Goal: Use online tool/utility: Utilize a website feature to perform a specific function

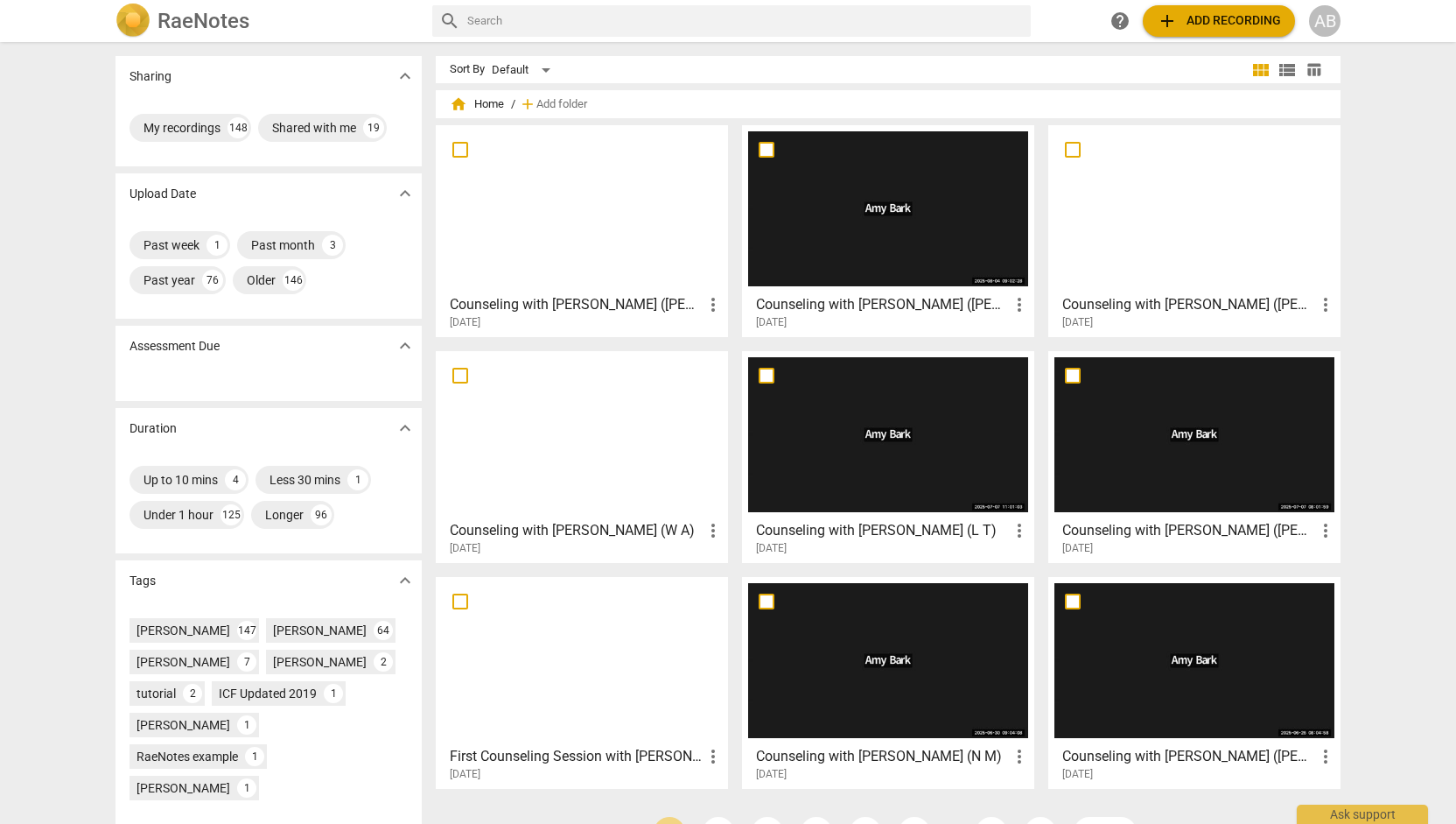
click at [488, 247] on div at bounding box center [582, 208] width 280 height 155
click at [1201, 31] on button "add Add recording" at bounding box center [1219, 20] width 152 height 31
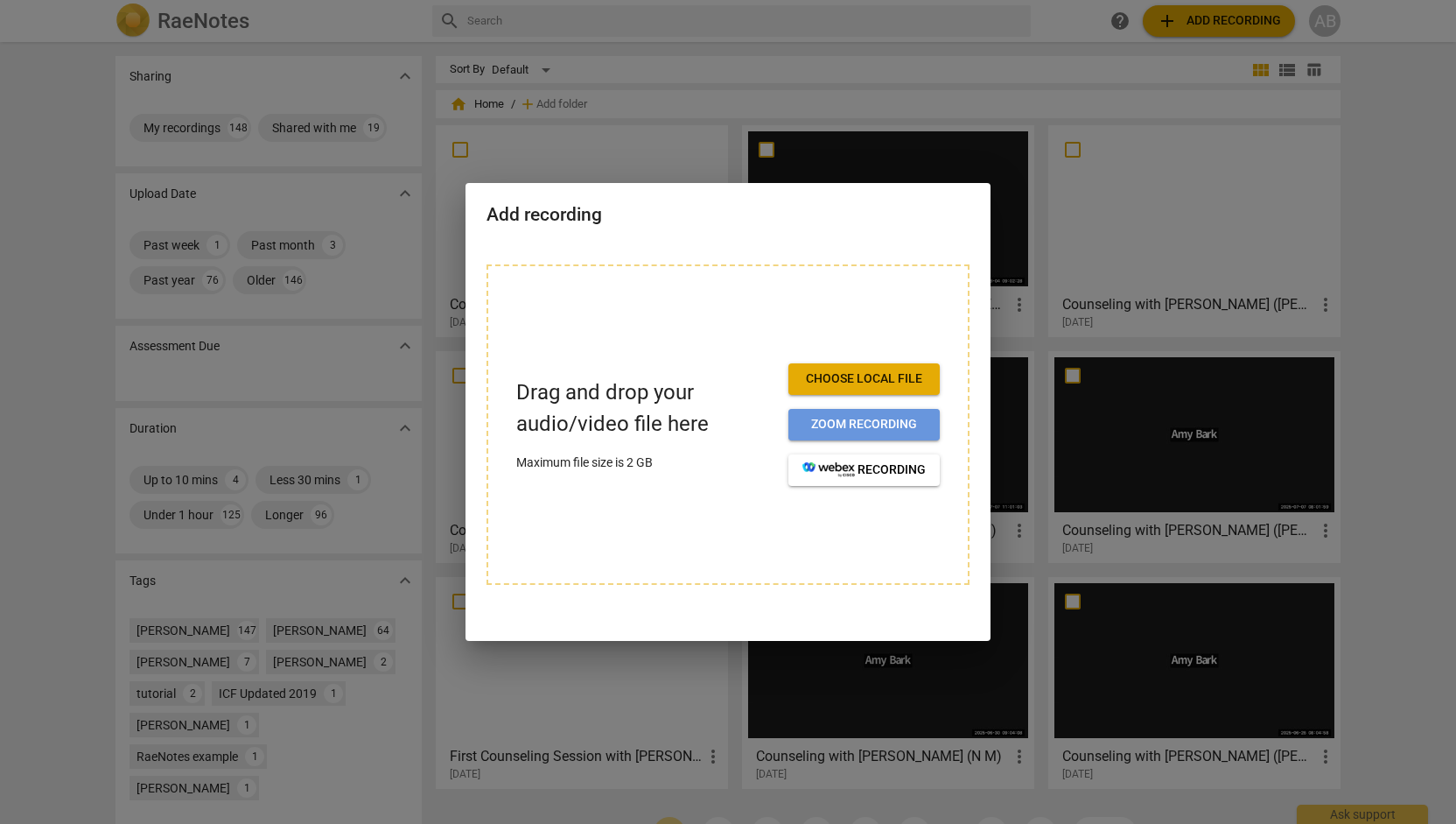
click at [860, 424] on span "Zoom recording" at bounding box center [864, 425] width 124 height 18
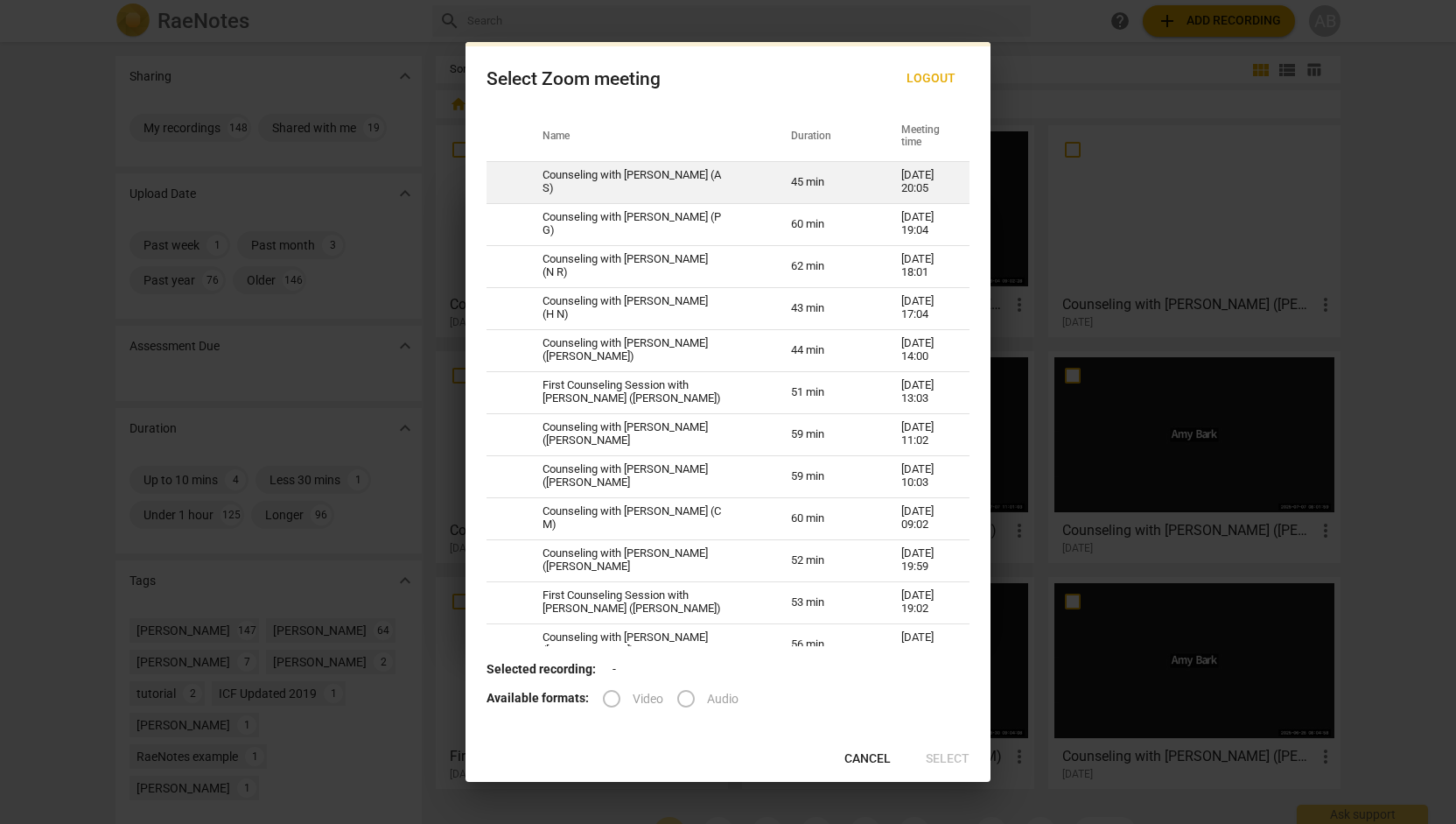
click at [784, 184] on td "45 min" at bounding box center [825, 181] width 110 height 42
radio input "true"
click at [784, 184] on td "45 min" at bounding box center [825, 181] width 110 height 42
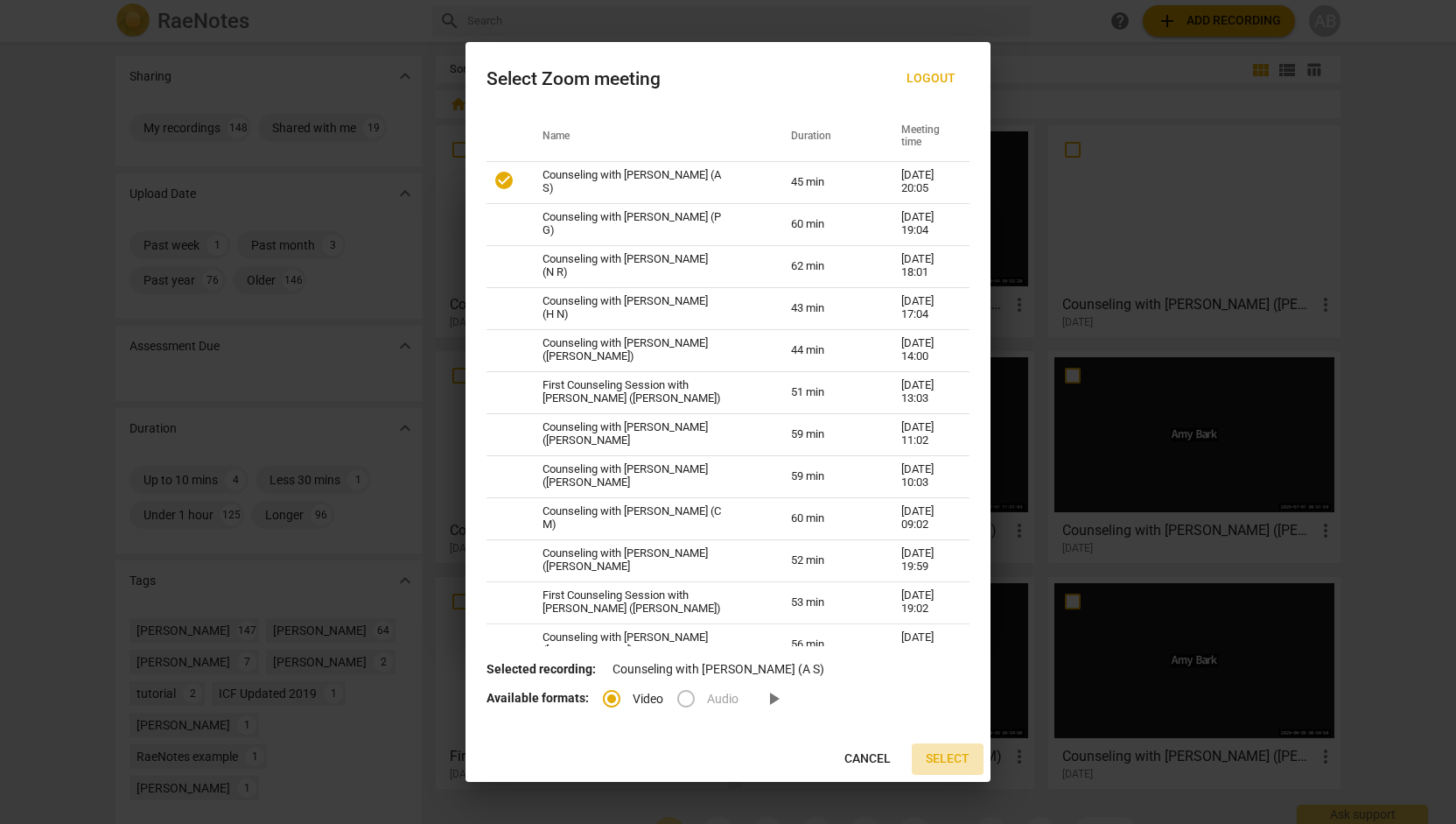
click at [942, 761] on span "Select" at bounding box center [948, 759] width 44 height 18
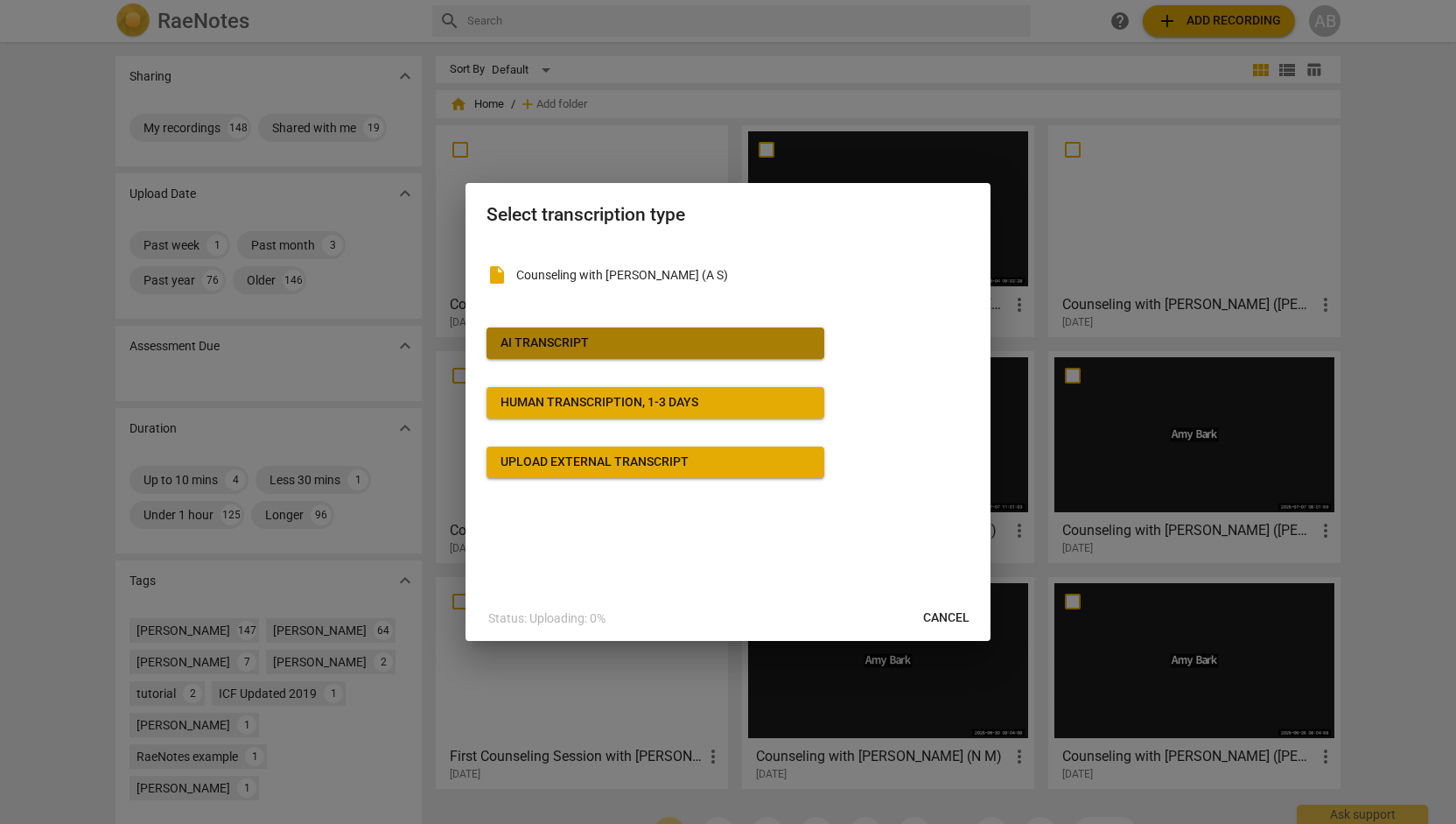
click at [766, 355] on button "AI Transcript" at bounding box center [655, 343] width 338 height 31
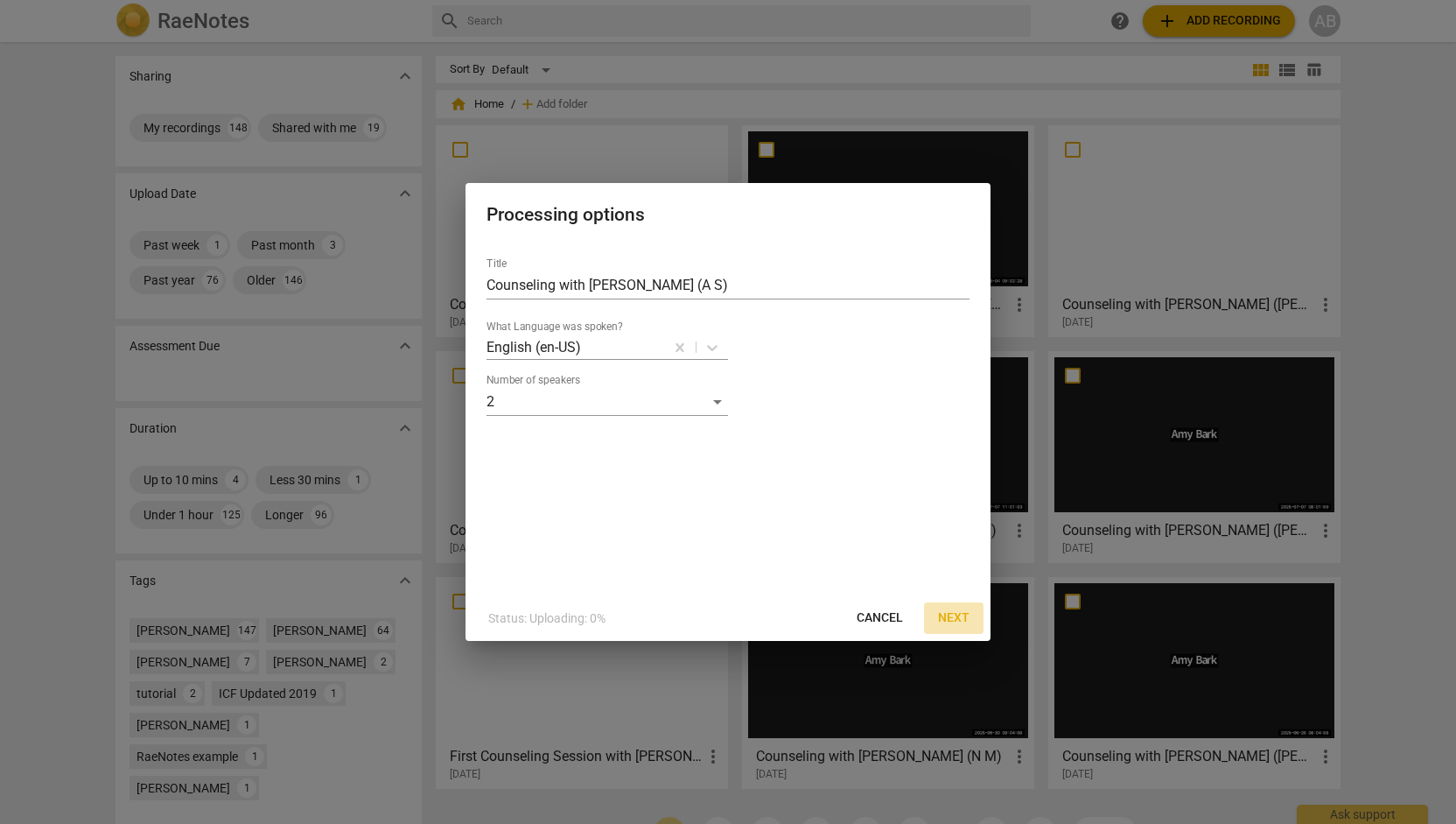
click at [967, 620] on span "Next" at bounding box center [953, 618] width 31 height 18
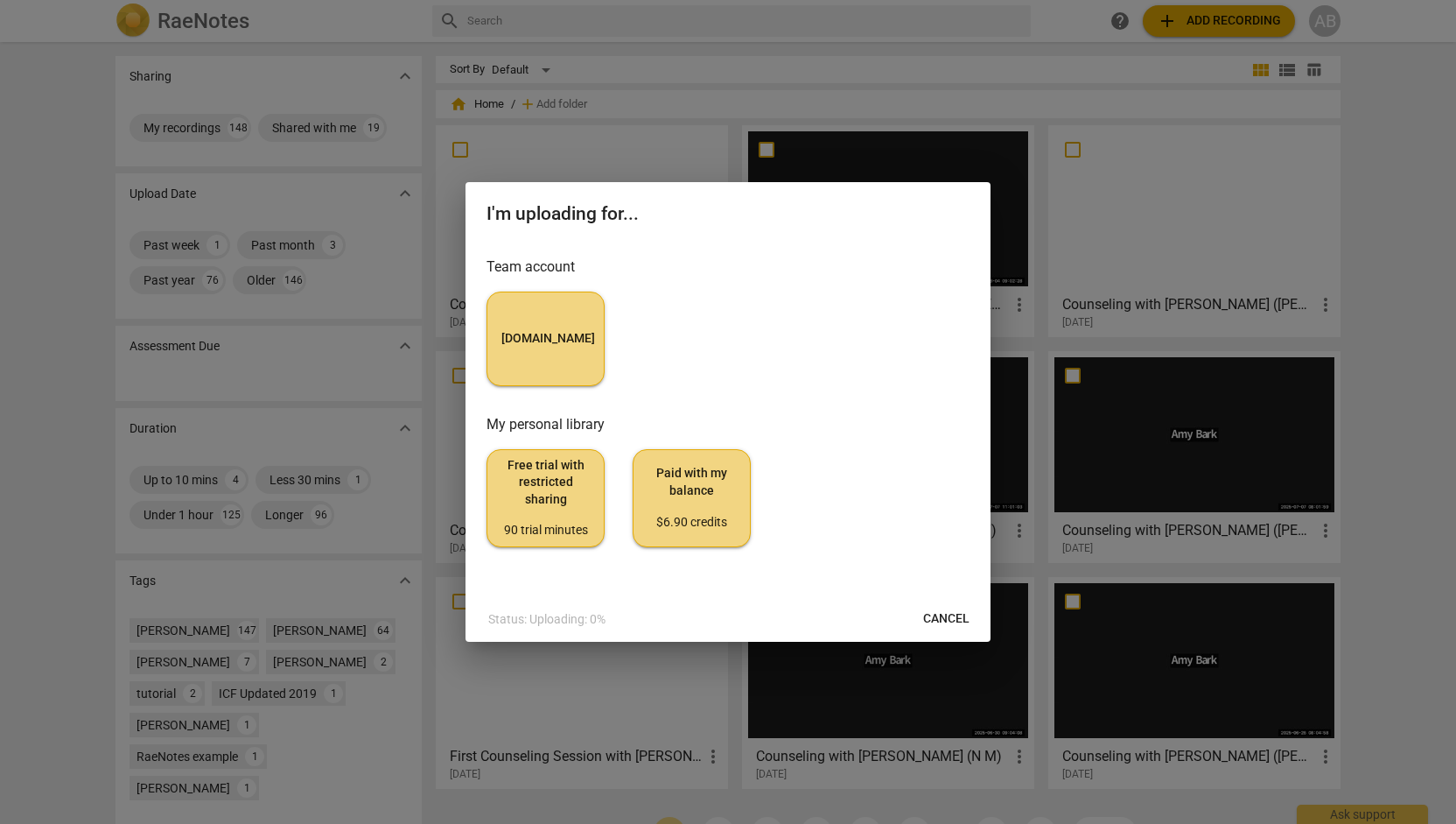
click at [549, 324] on button "MyCounselor.Online" at bounding box center [545, 338] width 118 height 94
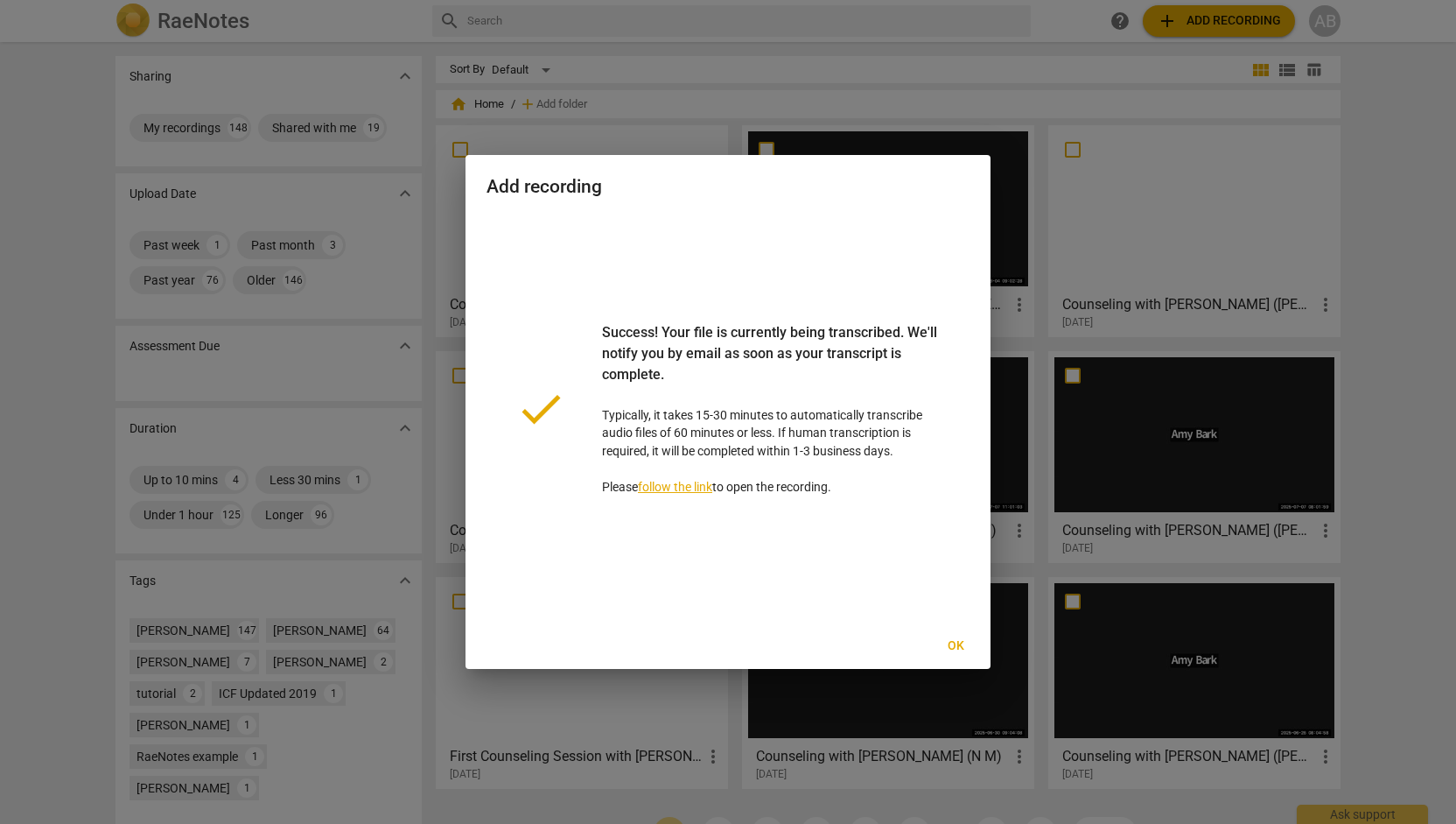
click at [962, 658] on button "Ok" at bounding box center [956, 646] width 56 height 31
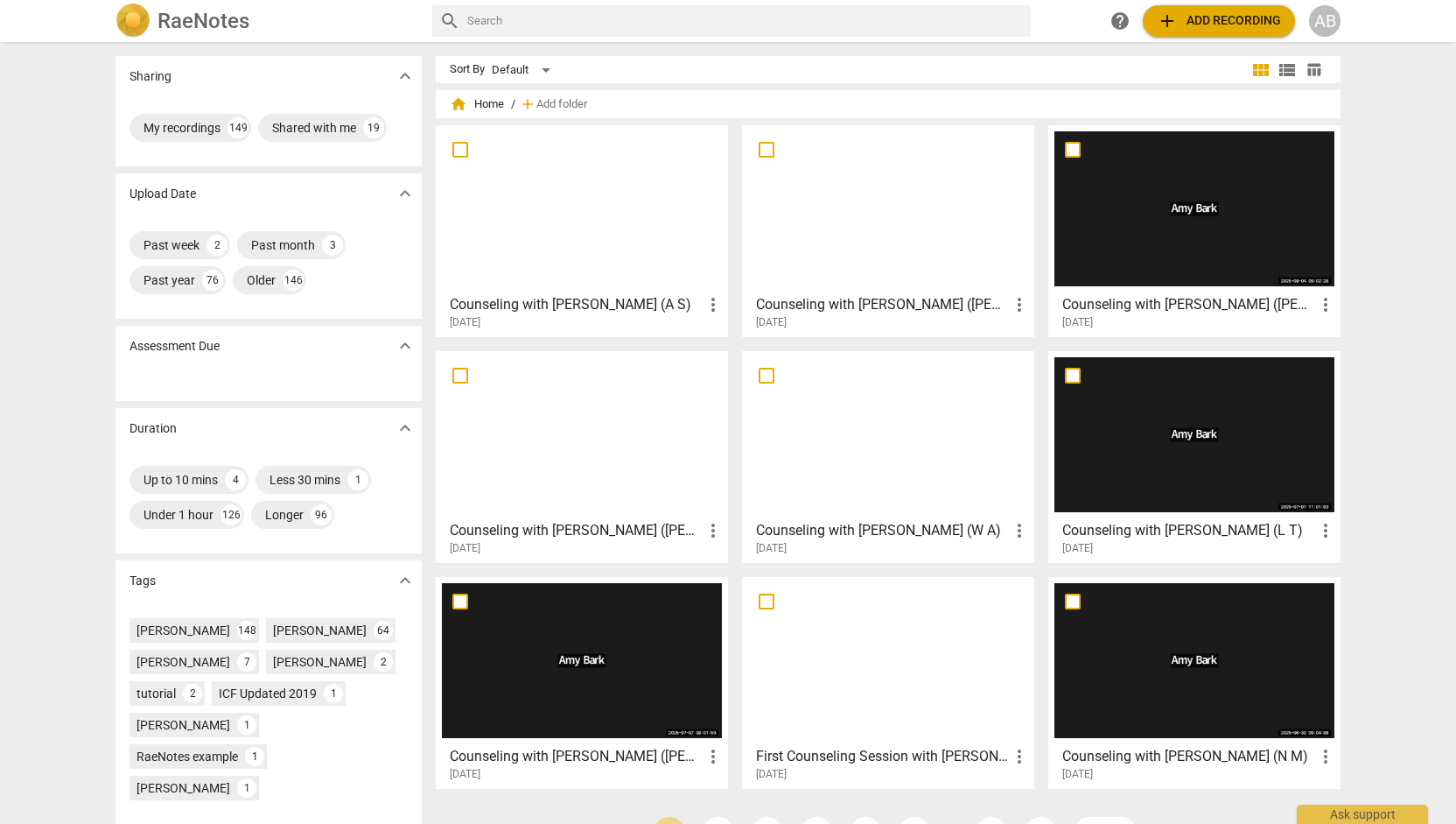
click at [961, 657] on div at bounding box center [888, 660] width 280 height 155
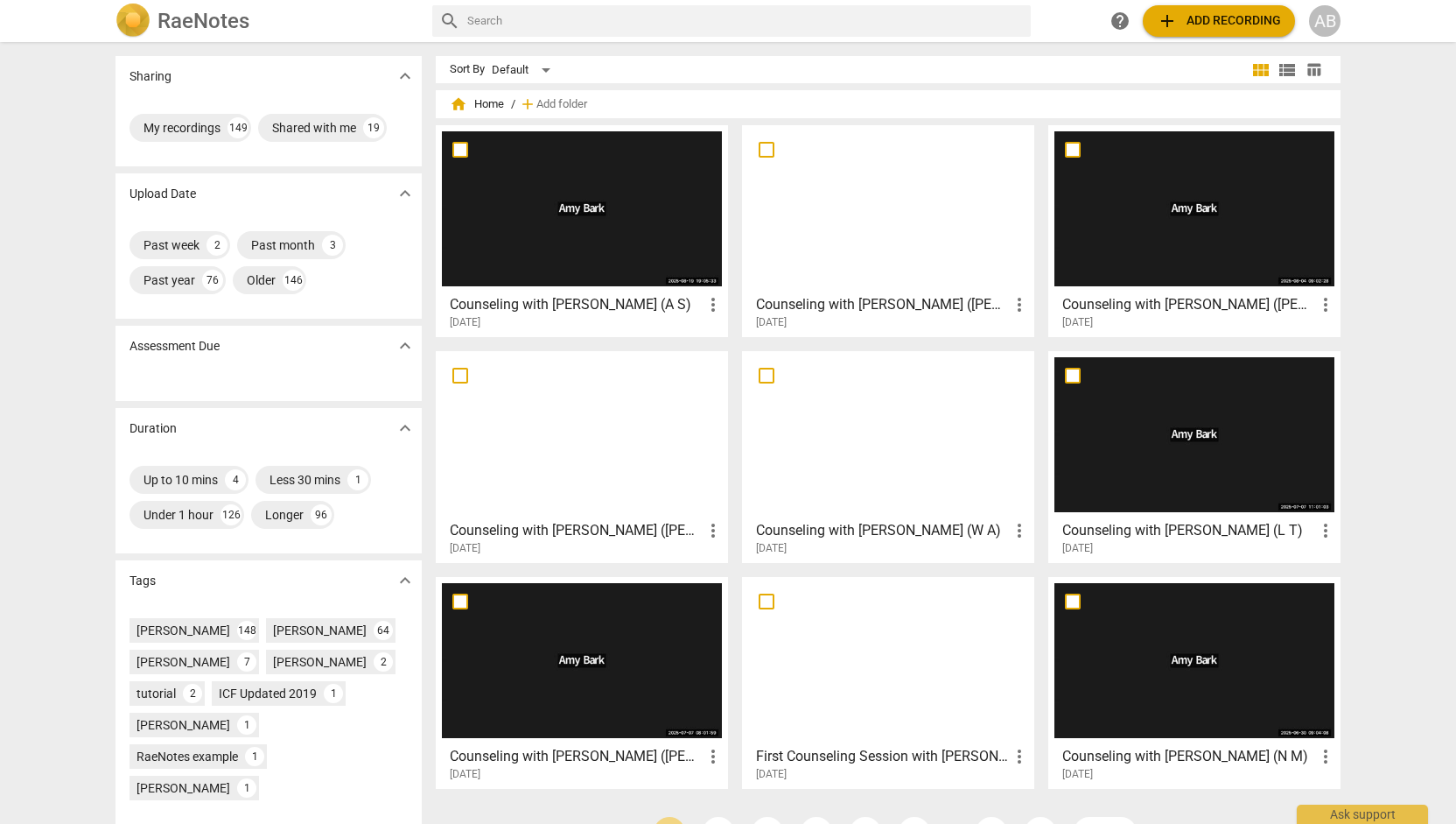
click at [609, 258] on div at bounding box center [582, 208] width 280 height 155
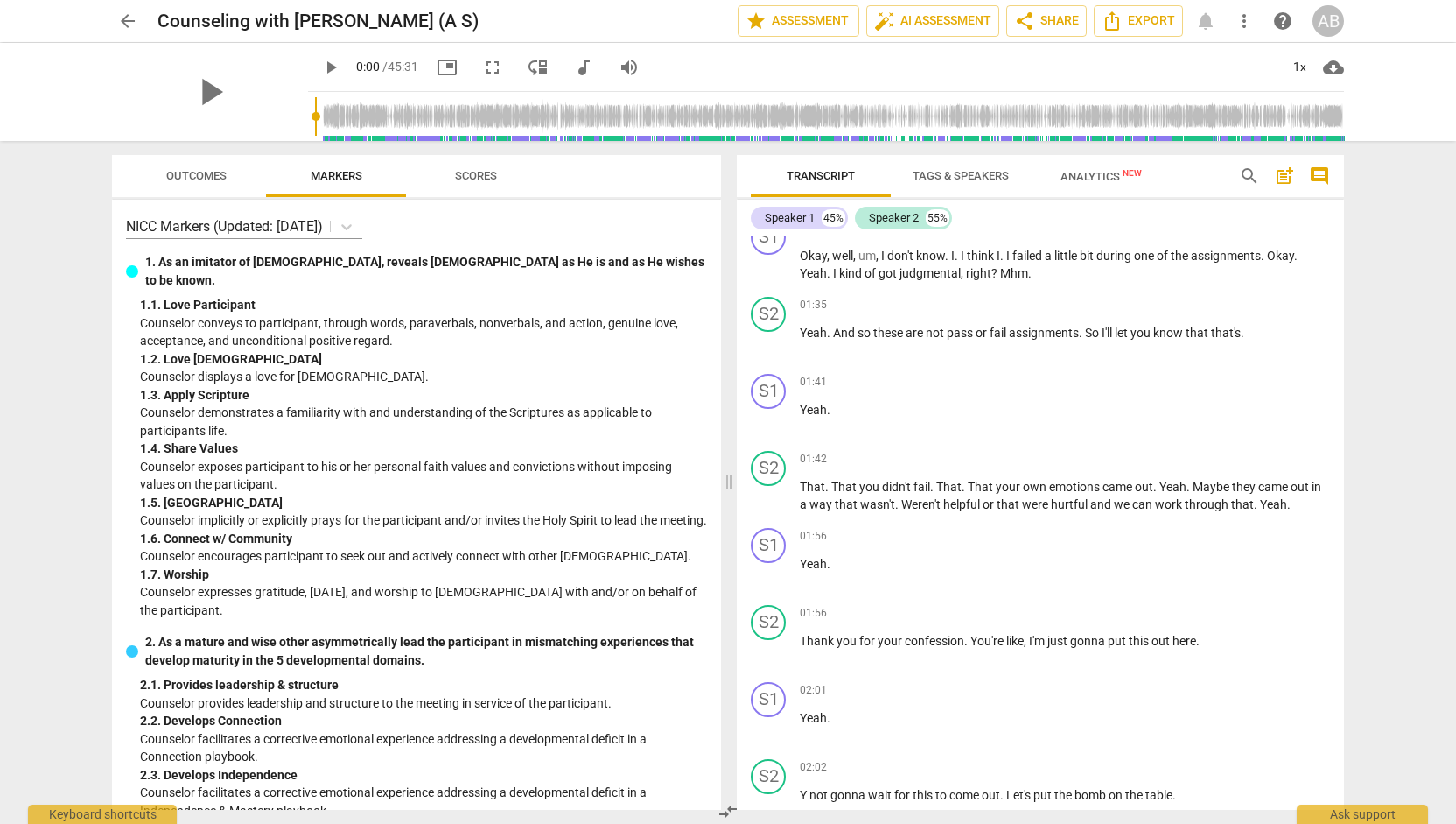
scroll to position [1197, 0]
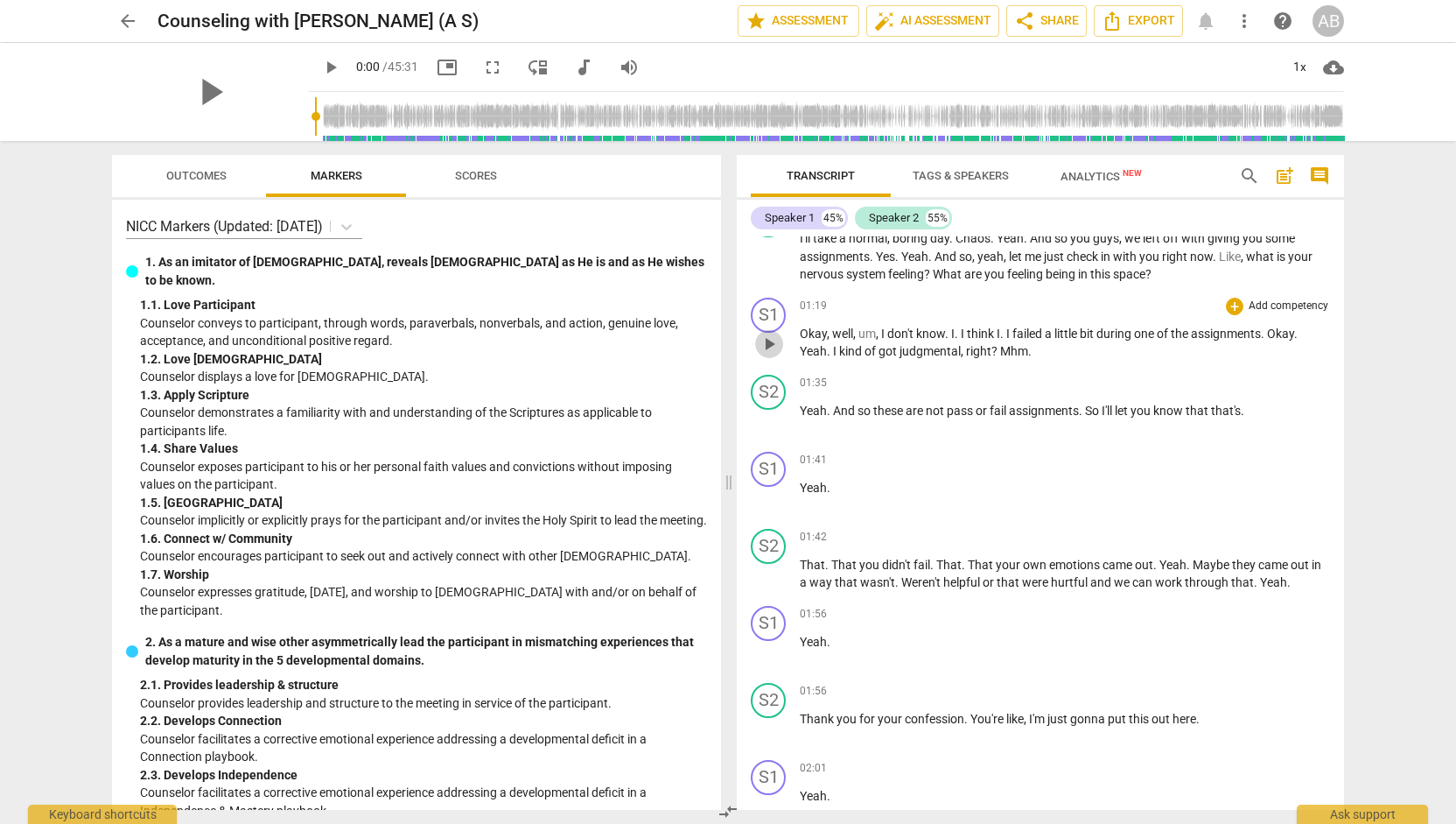
click at [770, 347] on span "play_arrow" at bounding box center [769, 344] width 21 height 21
click at [769, 360] on div "S1 play_arrow pause 01:19 + Add competency keyboard_arrow_right Okay , well , u…" at bounding box center [1041, 328] width 608 height 77
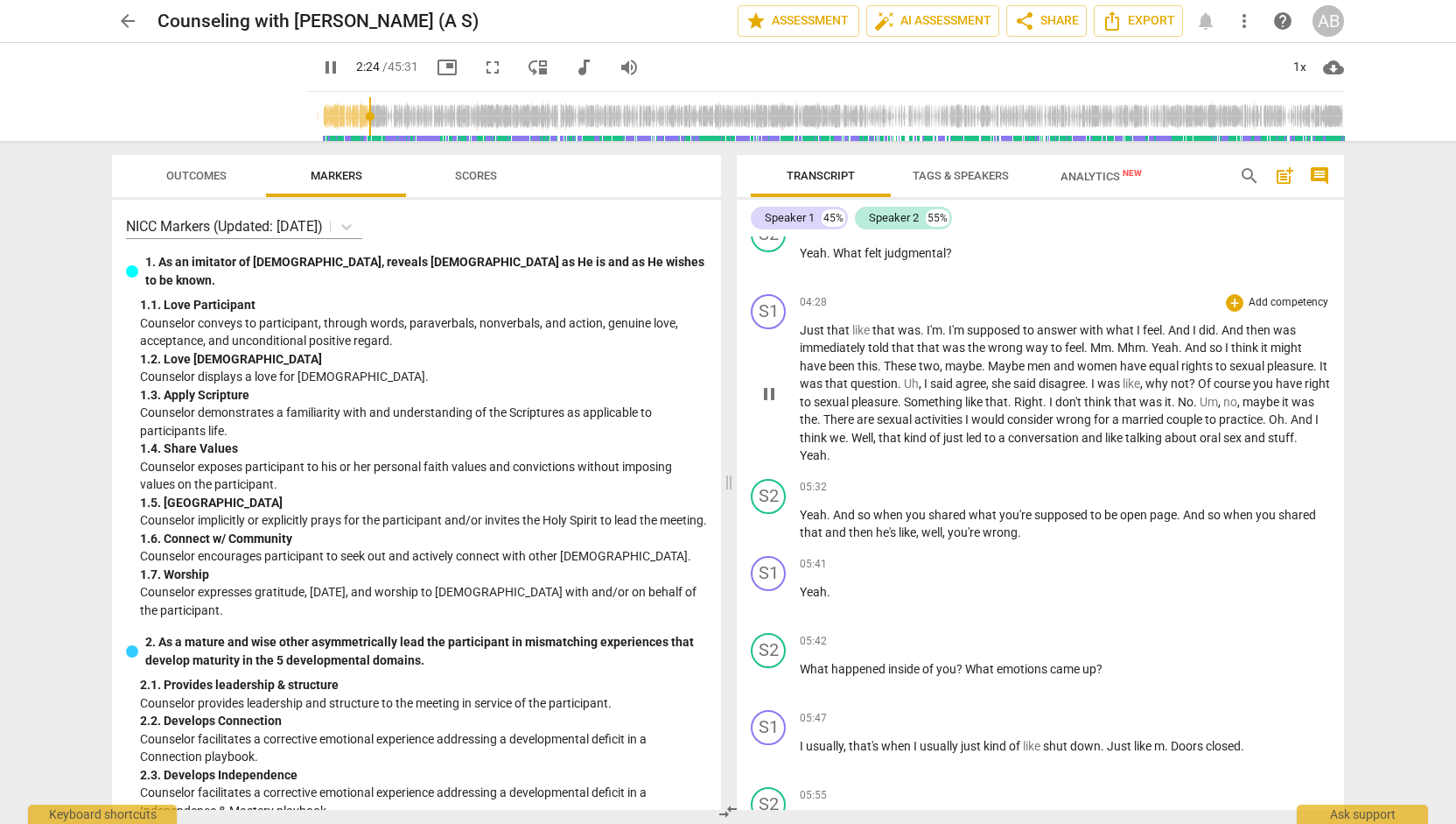
scroll to position [2992, 0]
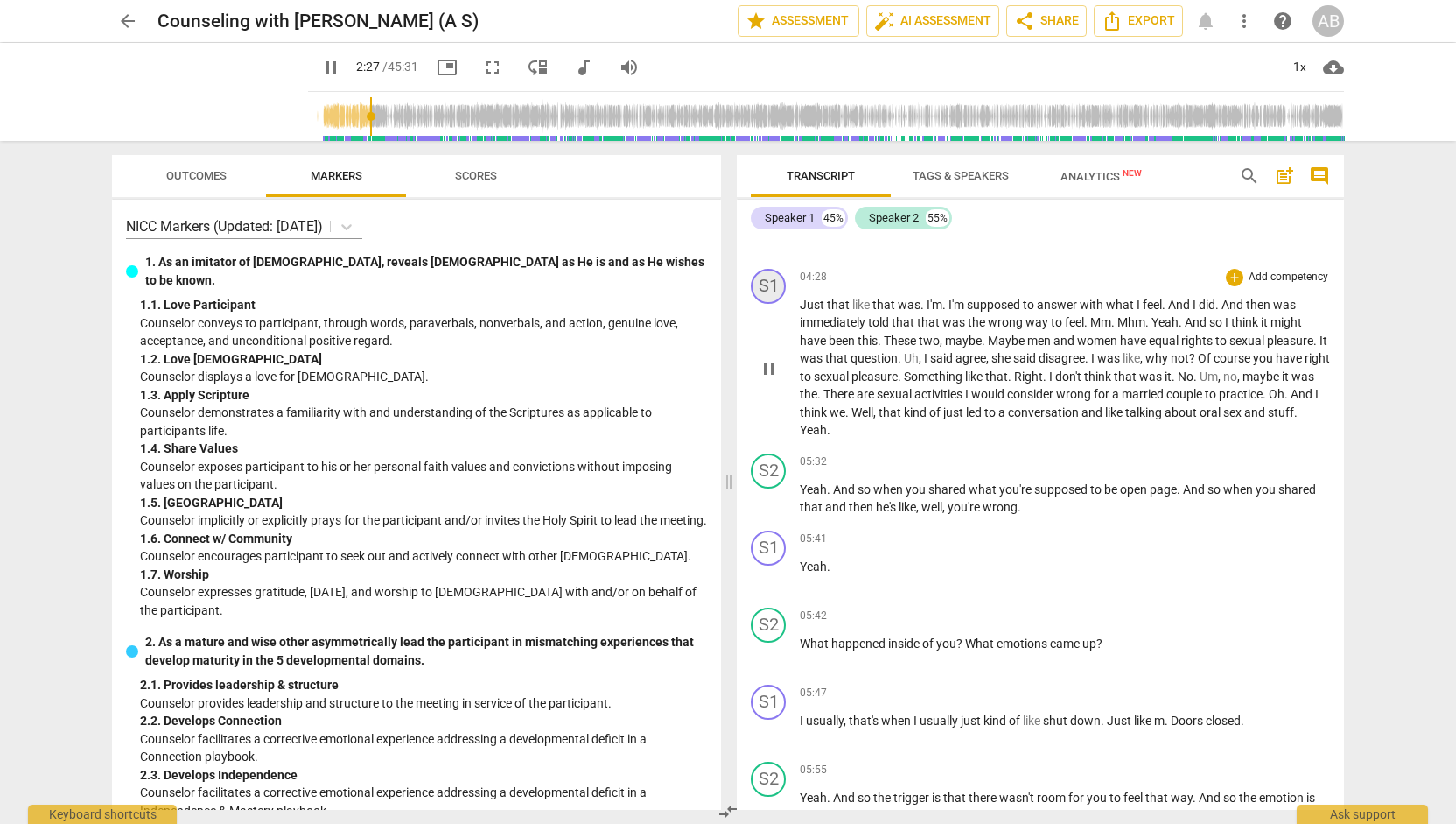
click at [775, 304] on div "S1" at bounding box center [768, 286] width 35 height 35
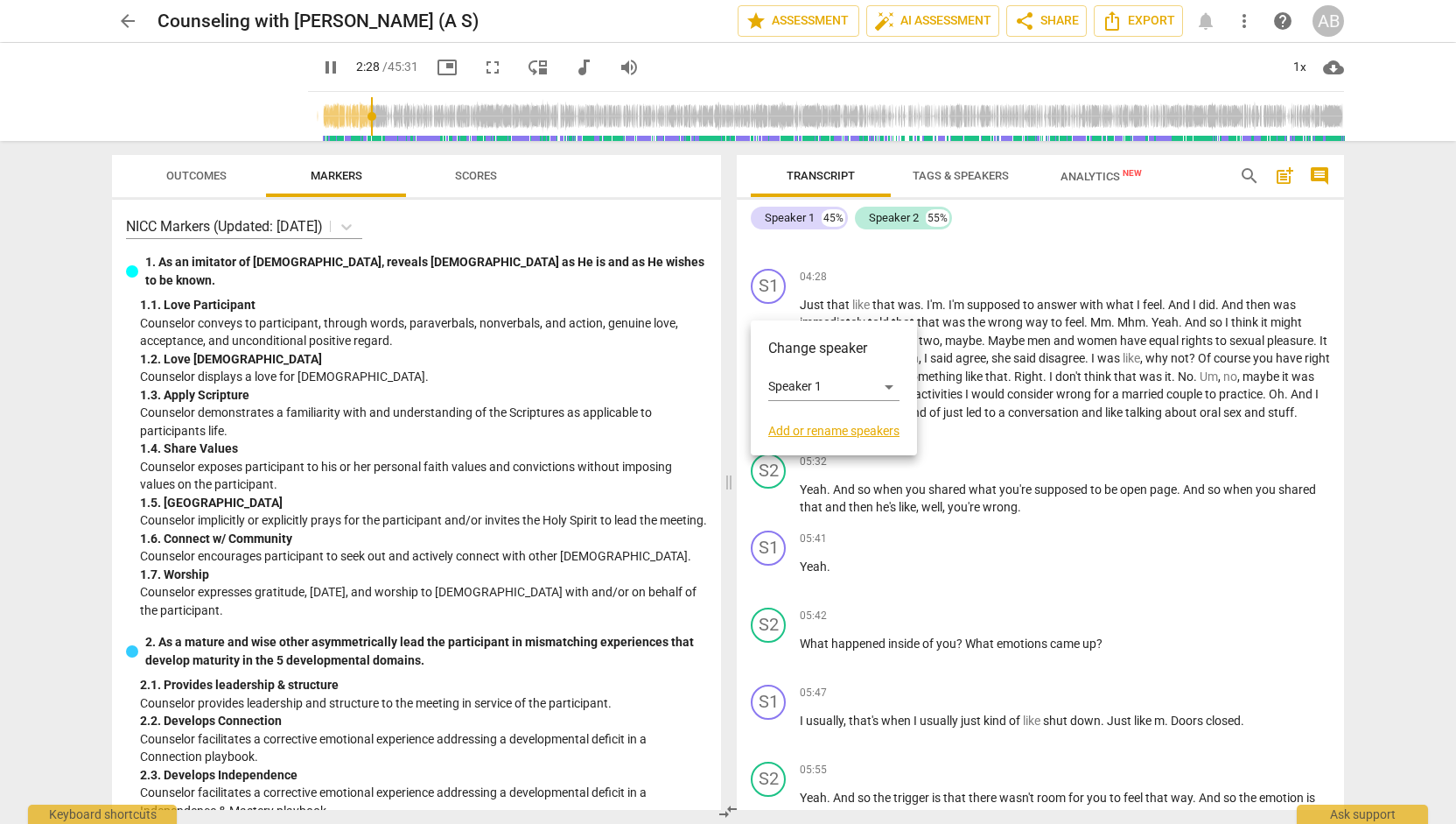
click at [904, 280] on div at bounding box center [728, 412] width 1456 height 824
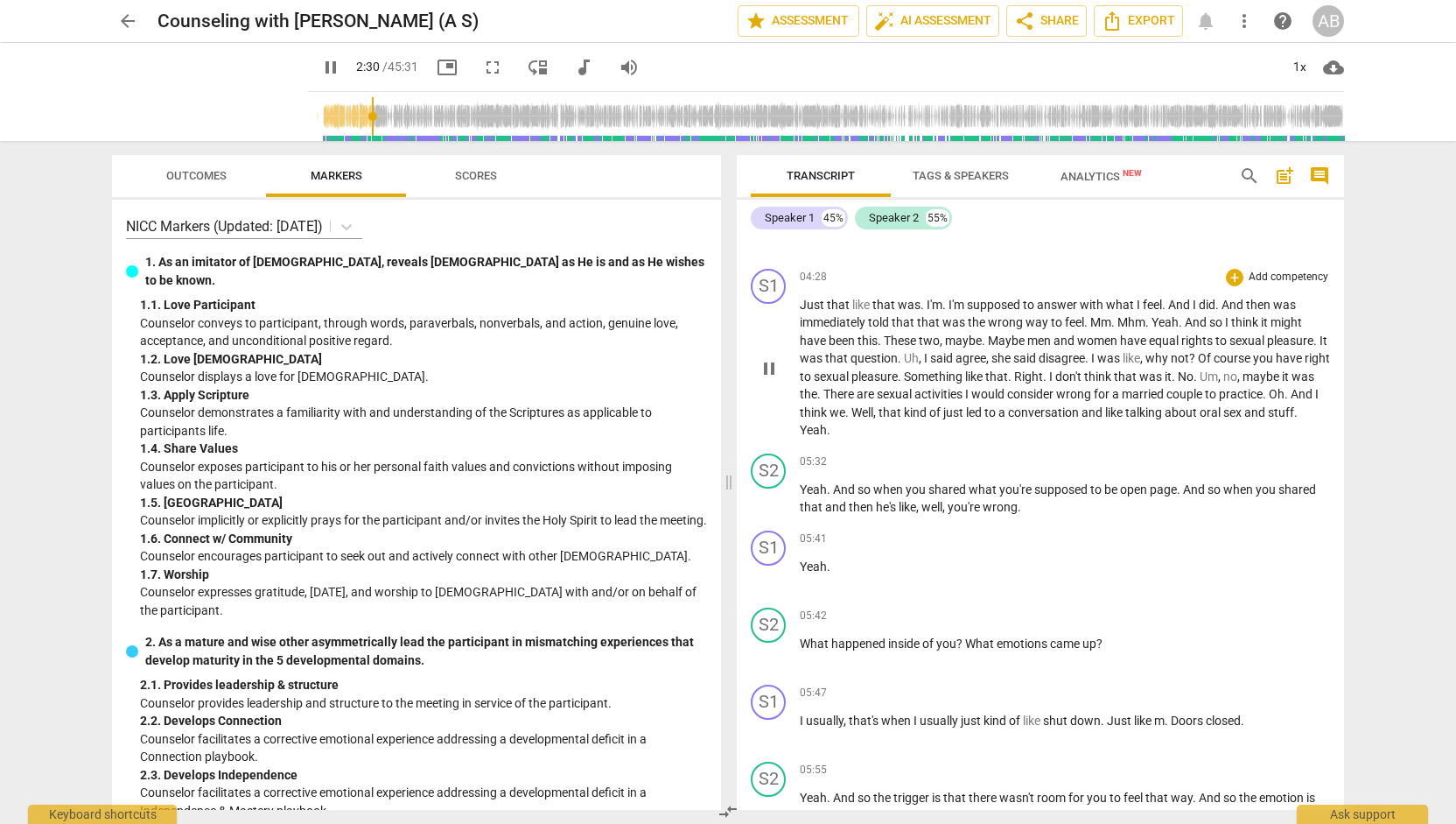
click at [807, 312] on span "Just" at bounding box center [813, 305] width 27 height 14
click at [788, 396] on div "play_arrow pause" at bounding box center [778, 369] width 45 height 131
click at [794, 314] on div "S1 play_arrow pause" at bounding box center [775, 354] width 49 height 170
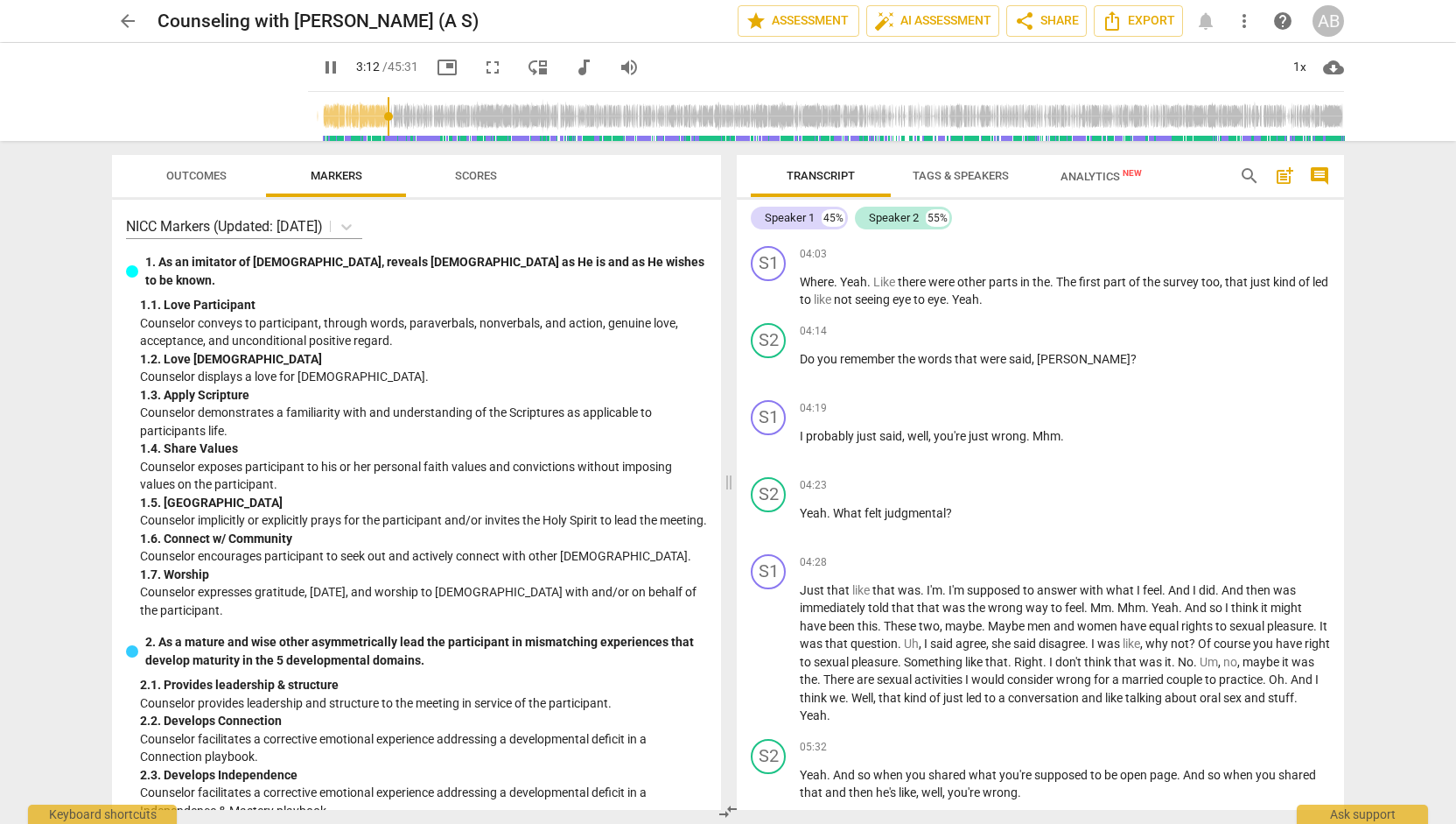
scroll to position [2732, 0]
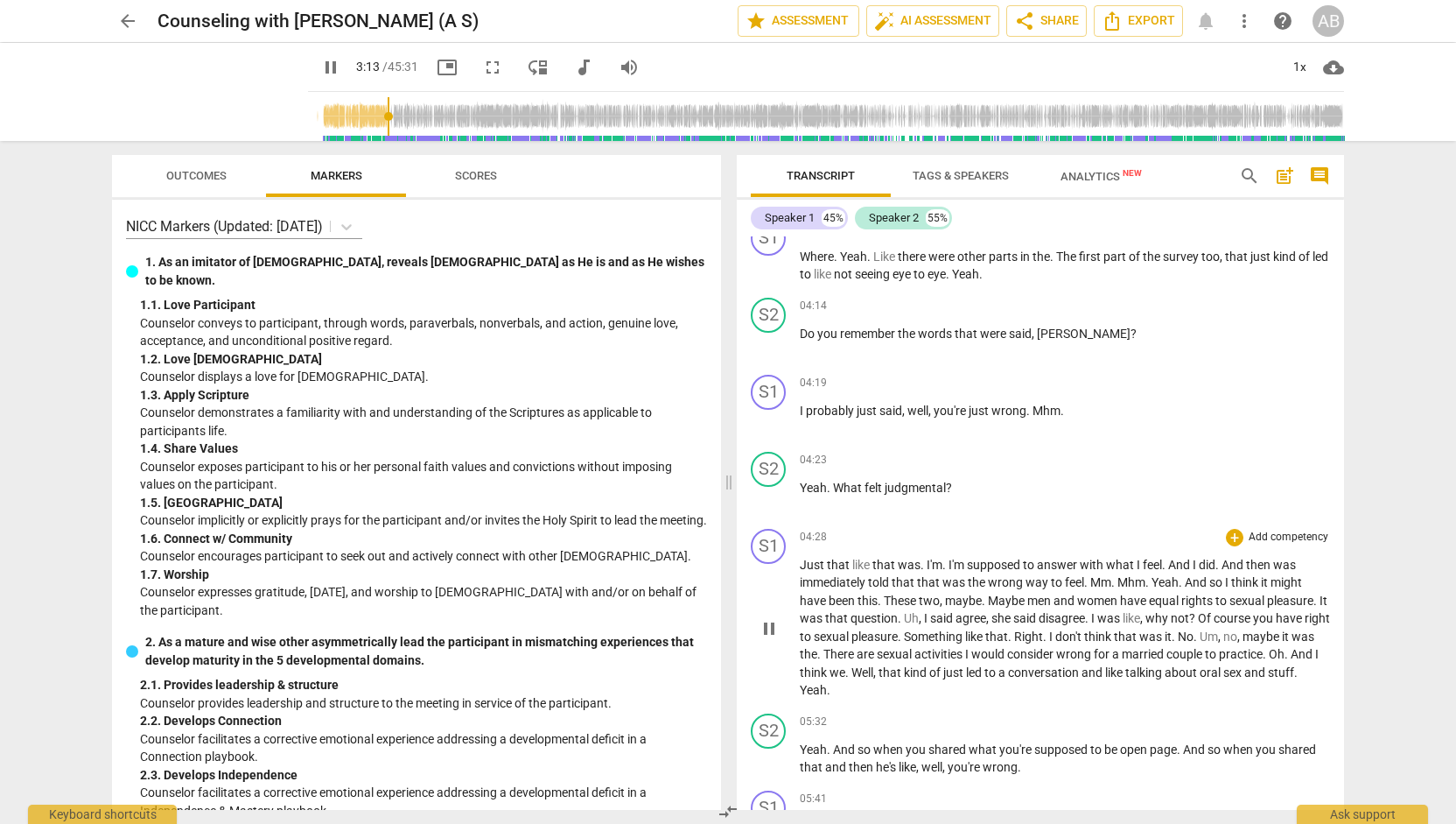
click at [764, 631] on div "play_arrow pause" at bounding box center [778, 629] width 45 height 131
click at [857, 572] on span "like" at bounding box center [862, 564] width 20 height 14
click at [429, 122] on input "range" at bounding box center [830, 117] width 1029 height 56
click at [413, 120] on input "range" at bounding box center [830, 117] width 1029 height 56
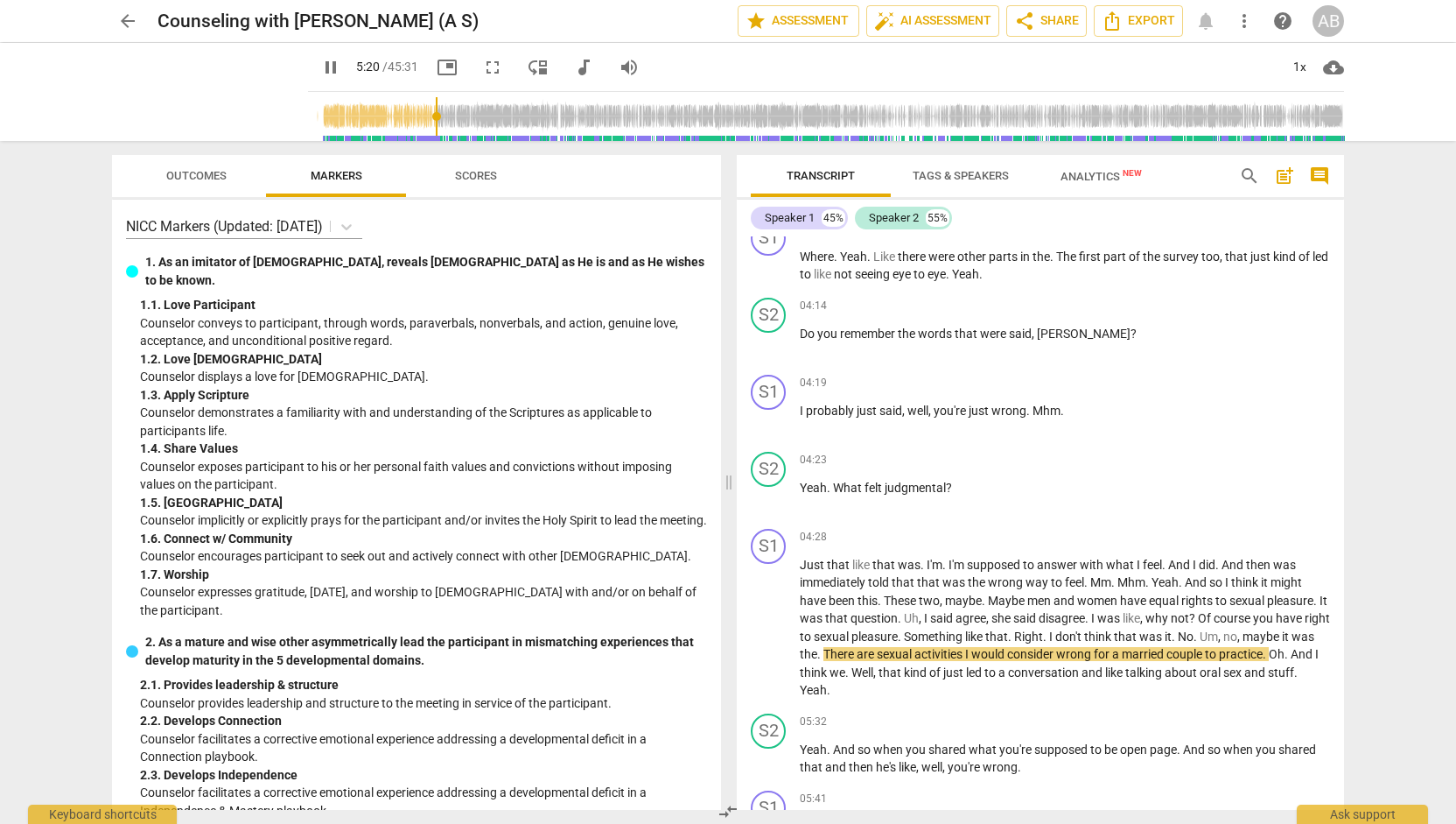
scroll to position [2758, 0]
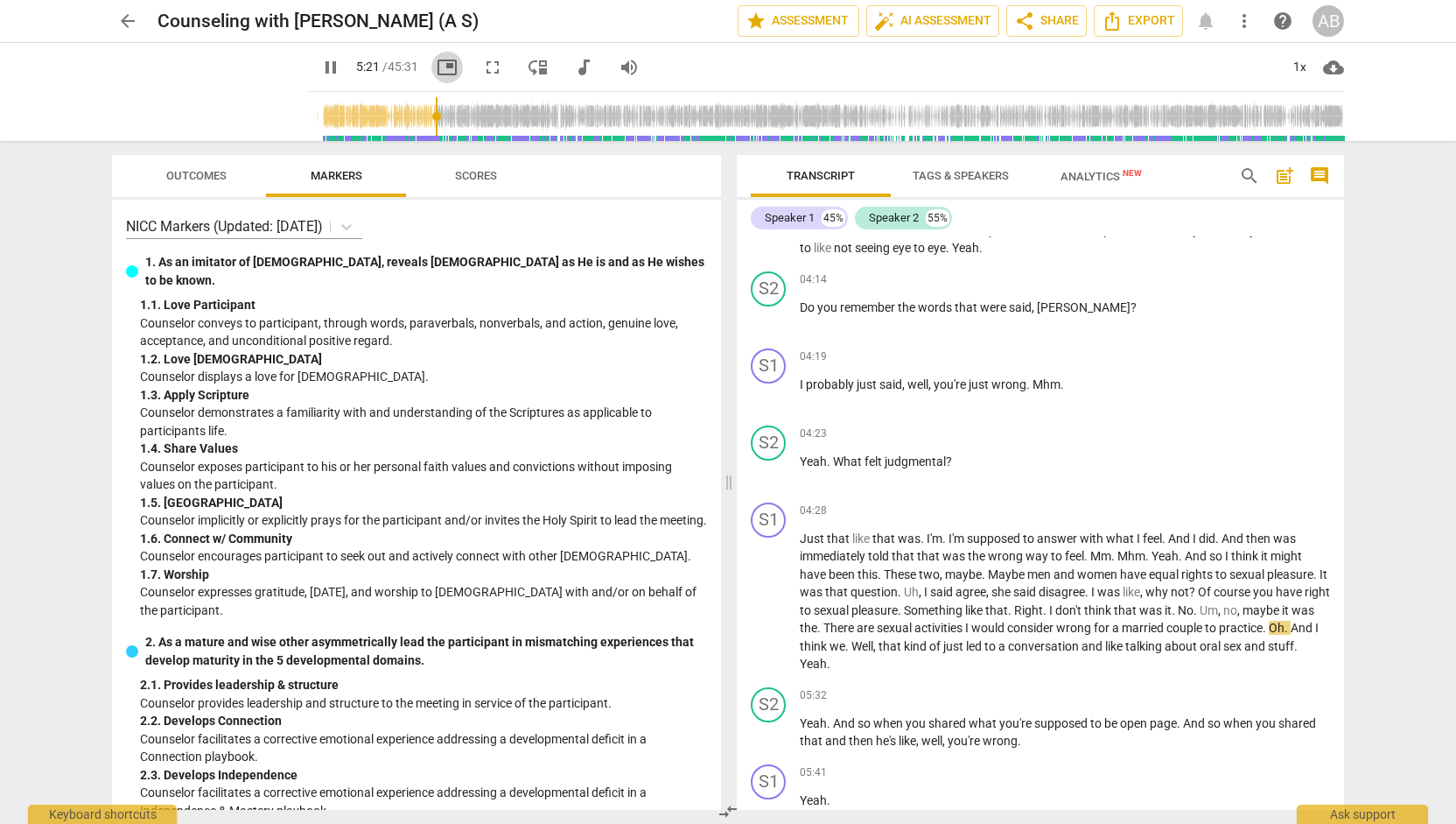
click at [440, 74] on span "picture_in_picture" at bounding box center [447, 67] width 31 height 21
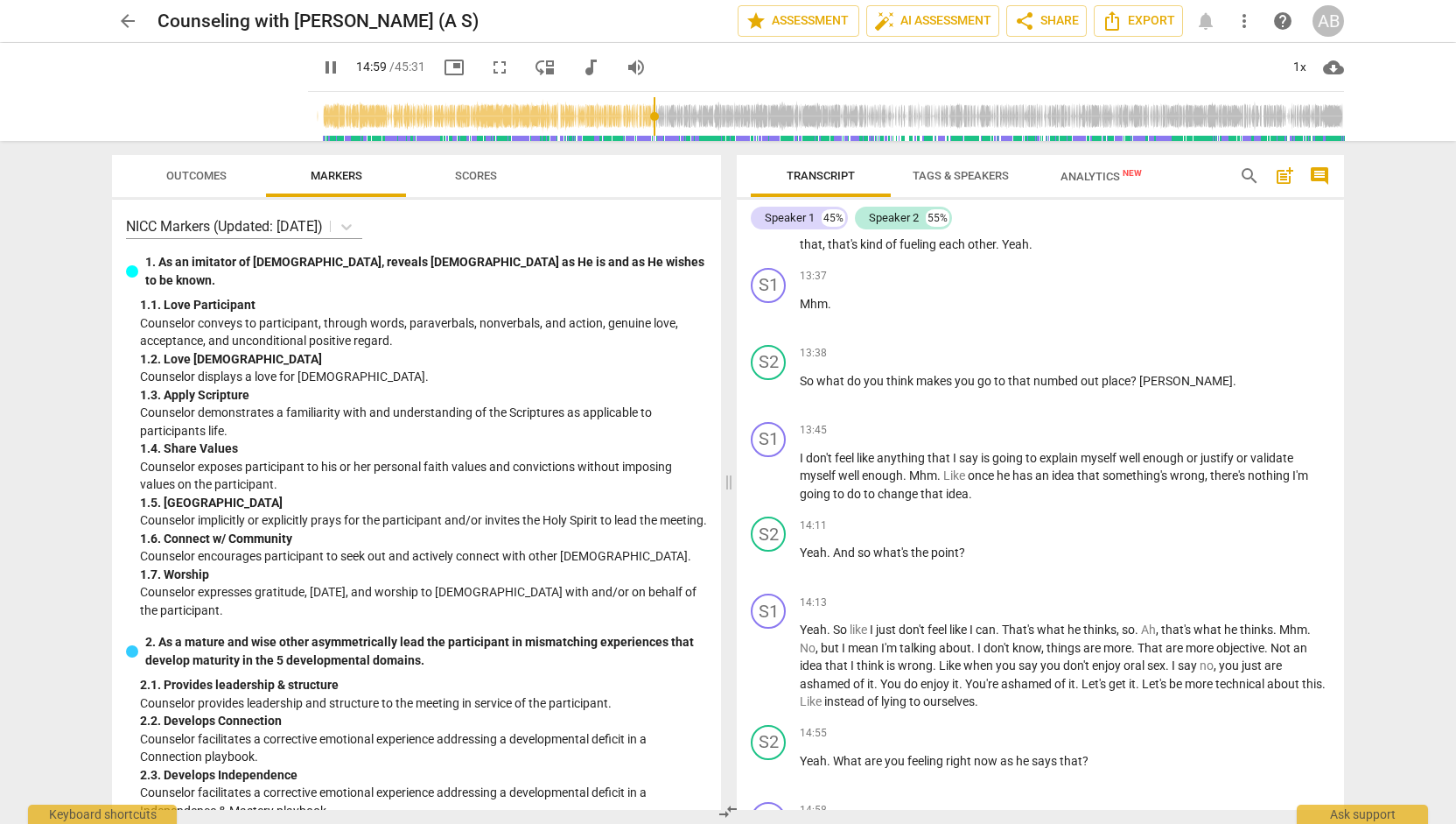
scroll to position [8846, 0]
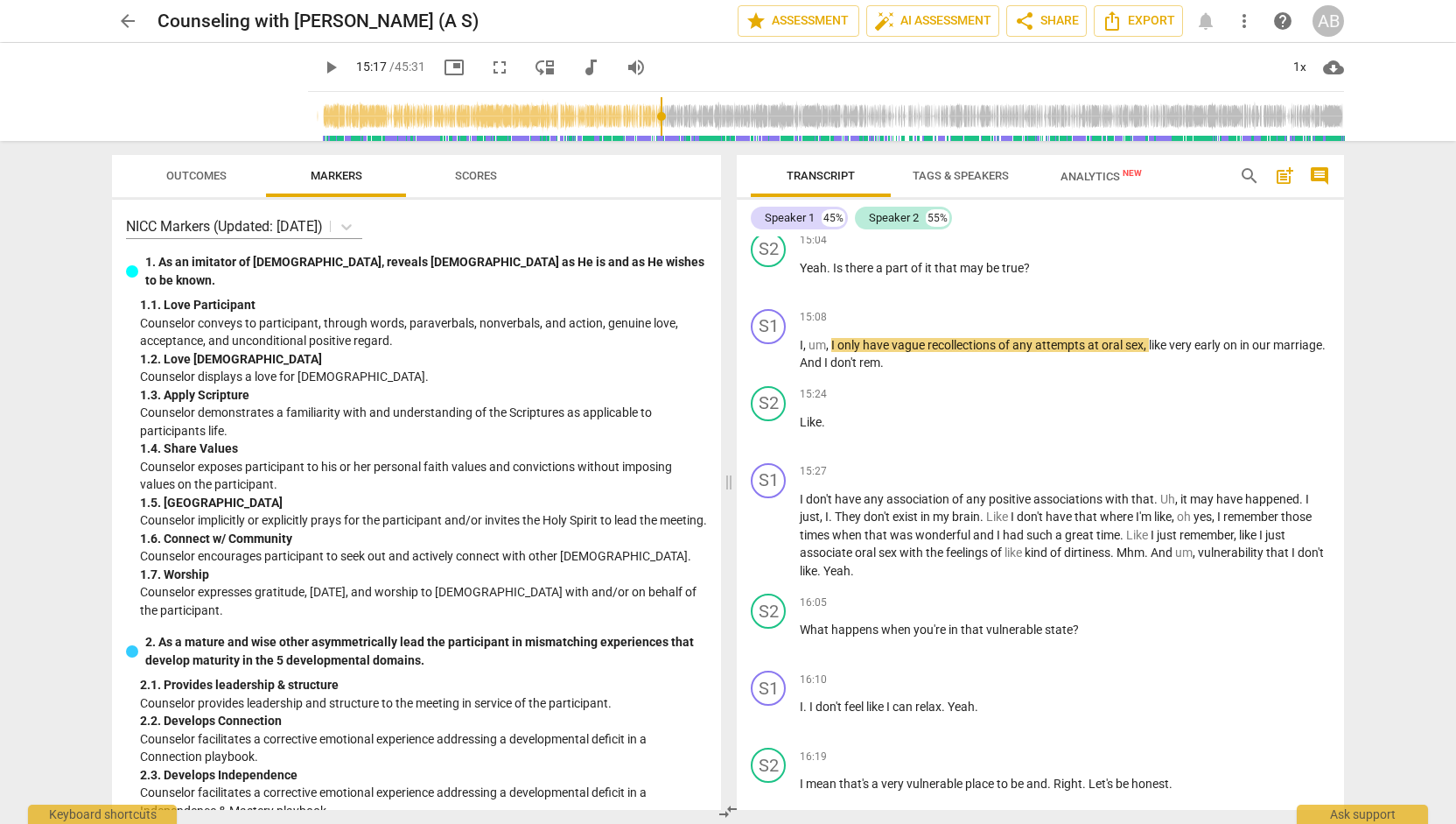
type input "917"
